Goal: Feedback & Contribution: Submit feedback/report problem

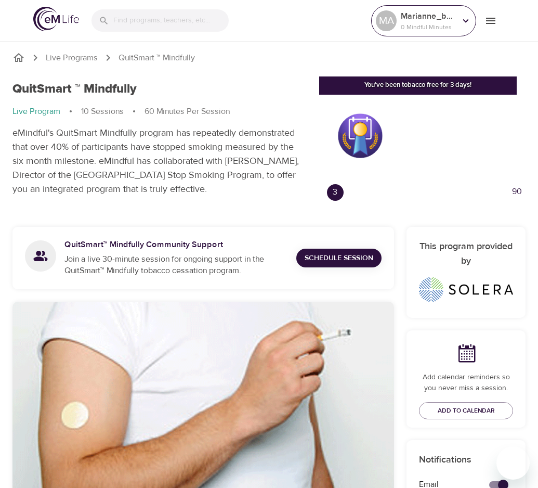
click at [443, 28] on p "0 Mindful Minutes" at bounding box center [428, 26] width 55 height 9
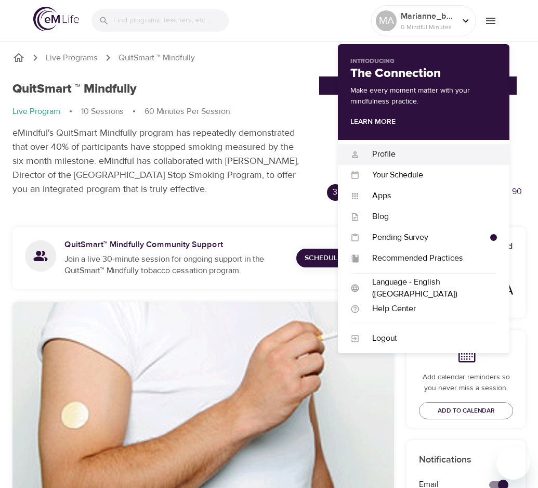
click at [426, 154] on div "Profile" at bounding box center [428, 154] width 137 height 12
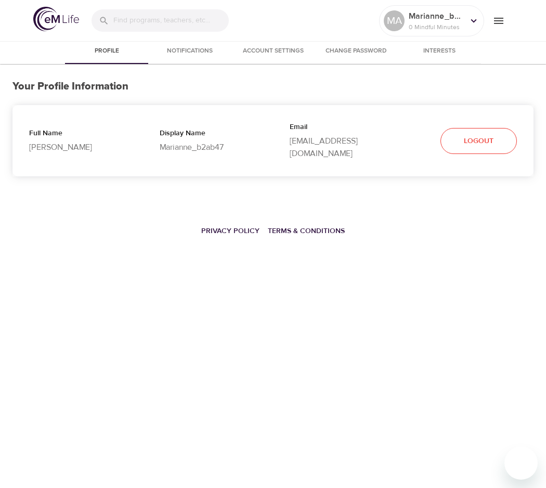
click at [275, 147] on div "Email [EMAIL_ADDRESS][DOMAIN_NAME]" at bounding box center [338, 140] width 131 height 71
click at [282, 55] on span "Account Settings" at bounding box center [273, 51] width 71 height 11
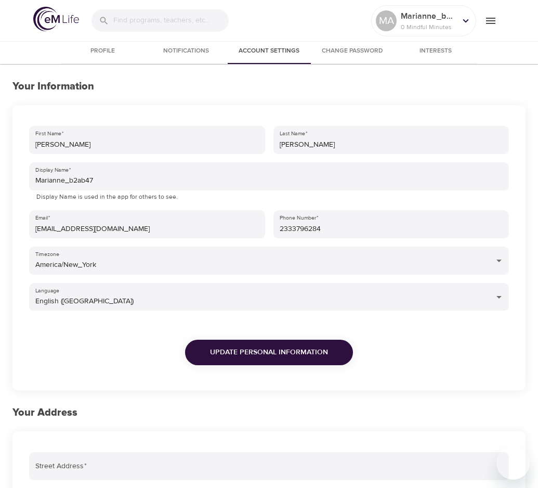
click at [202, 53] on span "Notifications" at bounding box center [186, 51] width 71 height 11
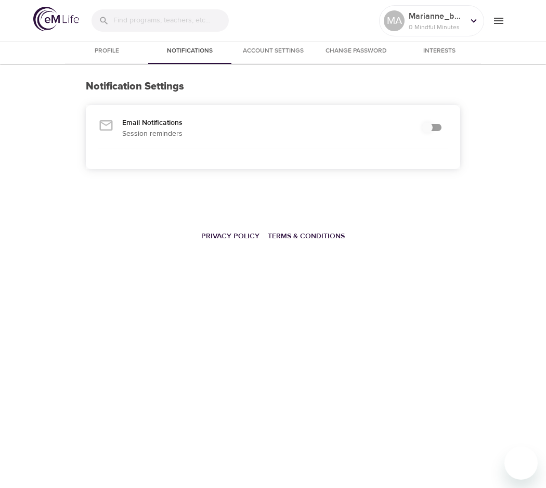
checkbox input "true"
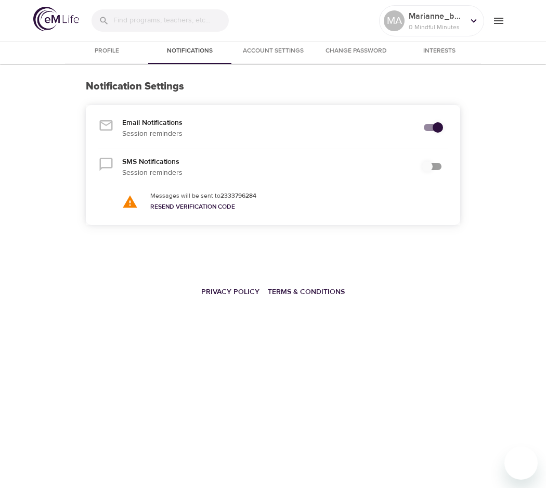
click at [373, 53] on span "Change Password" at bounding box center [356, 51] width 71 height 11
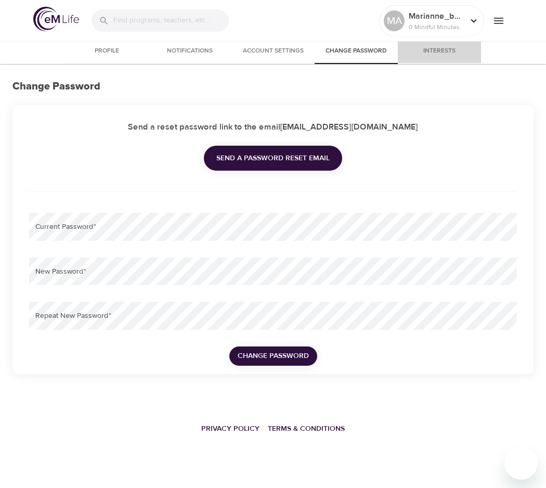
click at [440, 53] on span "Interests" at bounding box center [439, 51] width 71 height 11
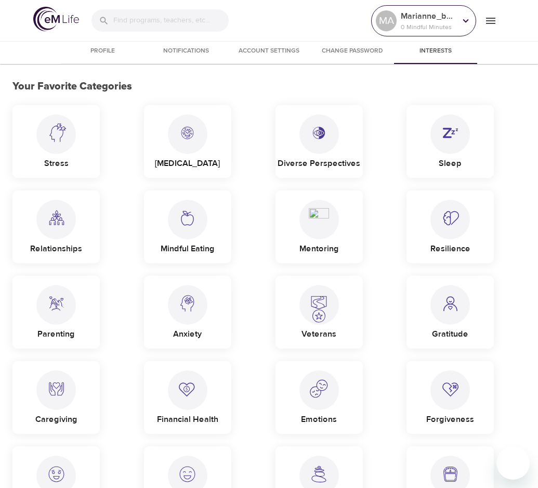
click at [456, 26] on div "Marianne_b2ab47 0 Mindful Minutes" at bounding box center [428, 21] width 59 height 26
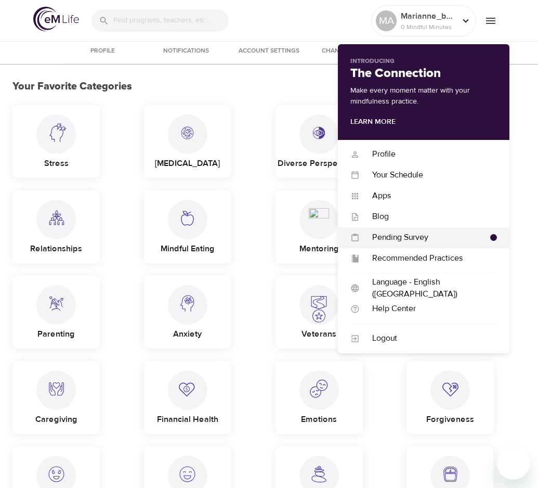
click at [431, 240] on div "Pending Survey" at bounding box center [425, 237] width 131 height 12
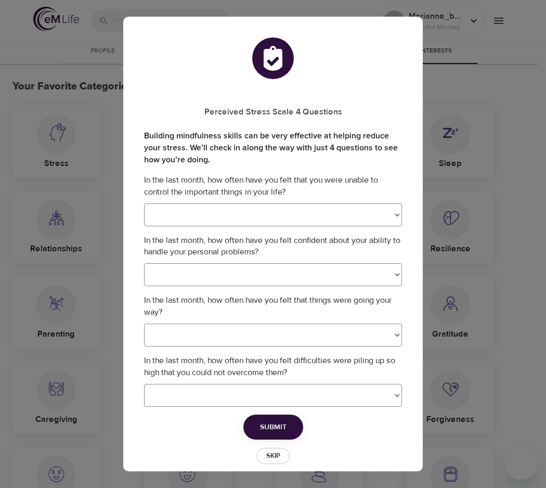
click at [306, 217] on select "Never Almost Never Sometimes Fairly Often Very Often" at bounding box center [273, 214] width 258 height 23
select select "0"
click at [224, 279] on select "Never Almost Never Sometimes Fairly Often Very Often" at bounding box center [273, 274] width 258 height 23
select select "2"
click at [187, 342] on select "Never Almost Never Sometimes Fairly Often Very Often" at bounding box center [273, 334] width 258 height 23
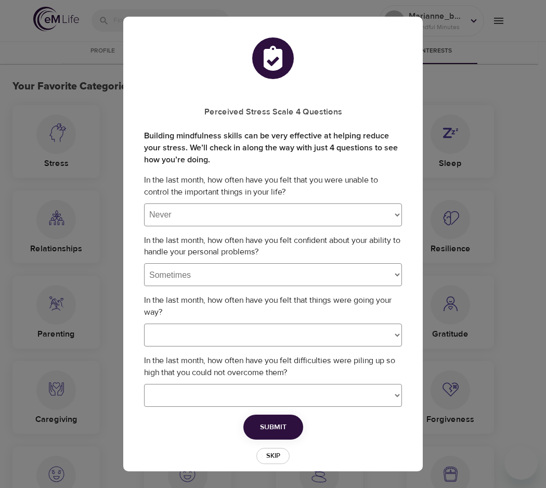
select select "4"
click at [188, 394] on select "Never Almost Never Sometimes Fairly Often Very Often" at bounding box center [273, 395] width 258 height 23
select select "0"
click at [269, 423] on span "Submit" at bounding box center [273, 427] width 27 height 13
select select
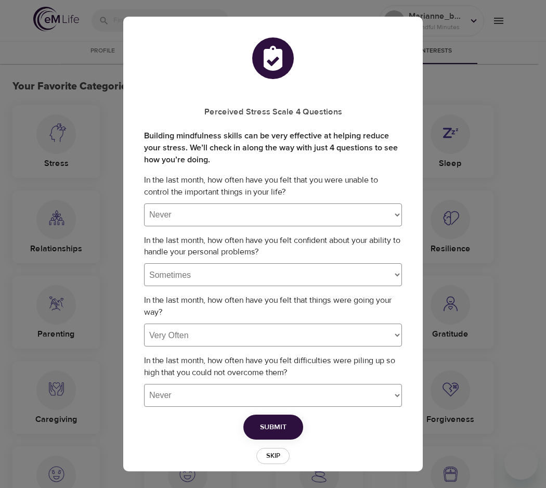
select select
